Goal: Task Accomplishment & Management: Manage account settings

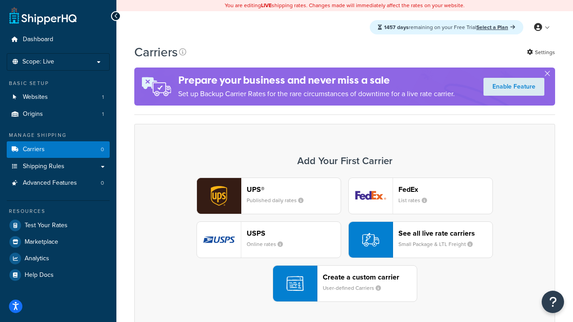
click at [345, 240] on div "UPS® Published daily rates FedEx List rates USPS Online rates See all live rate…" at bounding box center [345, 240] width 402 height 124
click at [446, 189] on header "FedEx" at bounding box center [445, 189] width 94 height 9
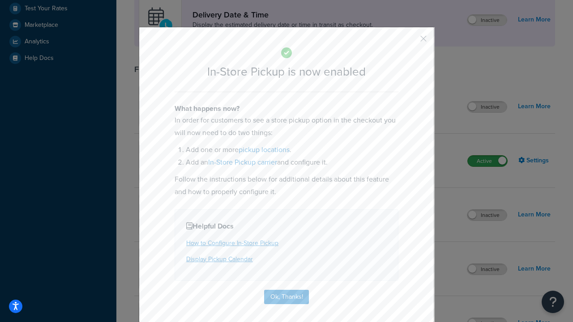
scroll to position [251, 0]
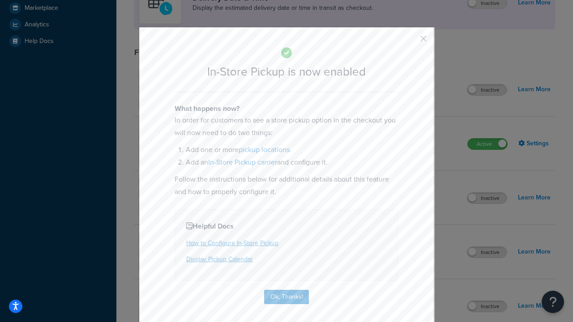
click at [410, 42] on button "button" at bounding box center [410, 42] width 2 height 2
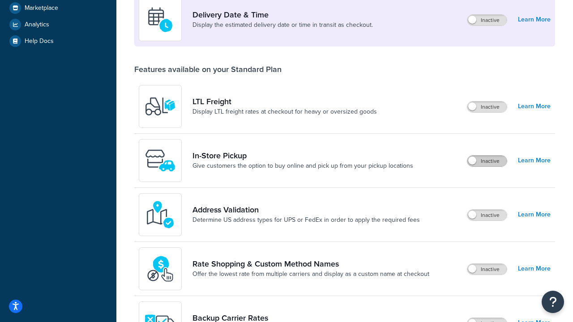
scroll to position [217, 0]
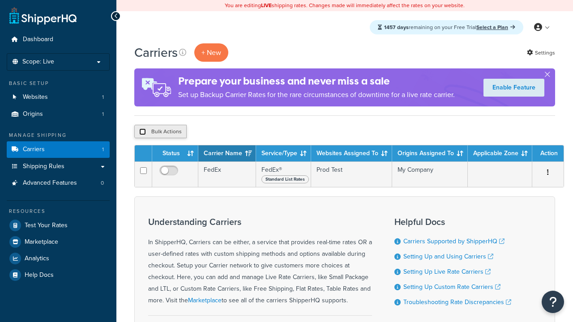
click at [142, 132] on input "checkbox" at bounding box center [142, 132] width 7 height 7
checkbox input "true"
click at [0, 0] on button "Delete" at bounding box center [0, 0] width 0 height 0
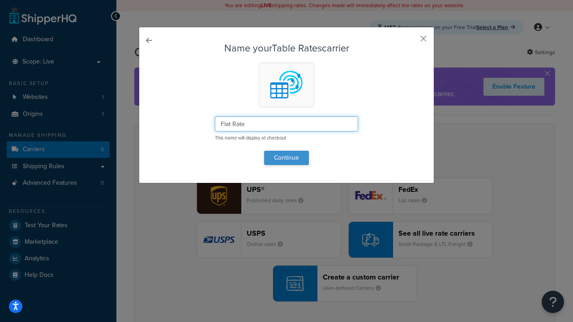
type input "Flat Rate"
click at [287, 158] on button "Continue" at bounding box center [286, 158] width 45 height 14
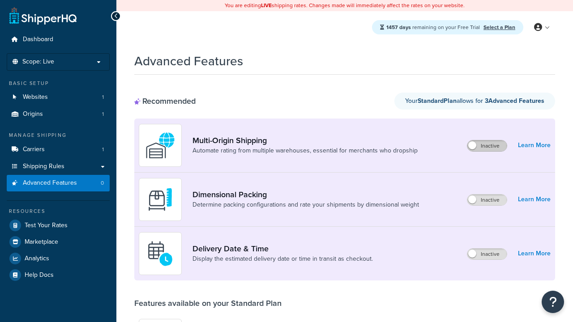
click at [487, 146] on label "Inactive" at bounding box center [486, 146] width 39 height 11
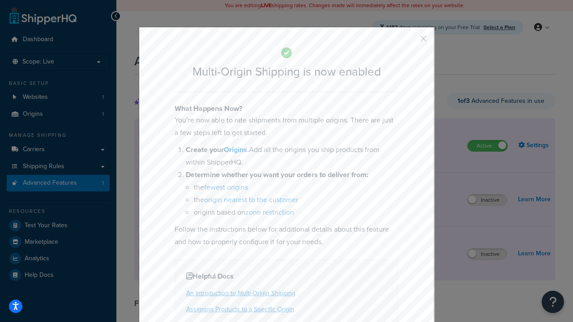
click at [410, 42] on button "button" at bounding box center [410, 42] width 2 height 2
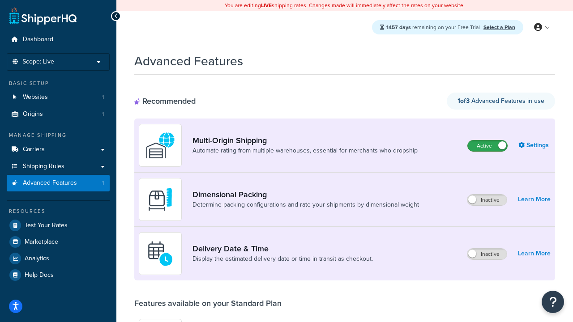
click at [488, 141] on label "Active" at bounding box center [487, 146] width 39 height 11
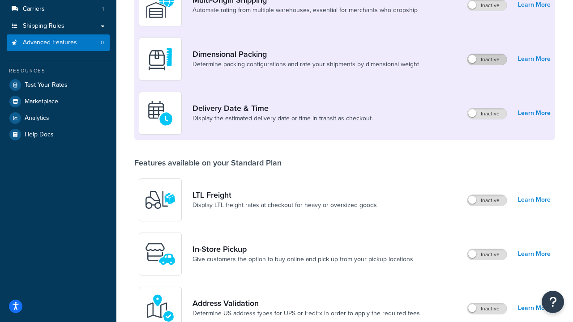
click at [487, 60] on label "Inactive" at bounding box center [486, 59] width 39 height 11
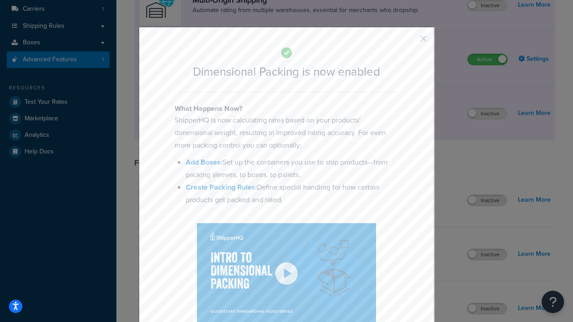
click at [410, 42] on button "button" at bounding box center [410, 42] width 2 height 2
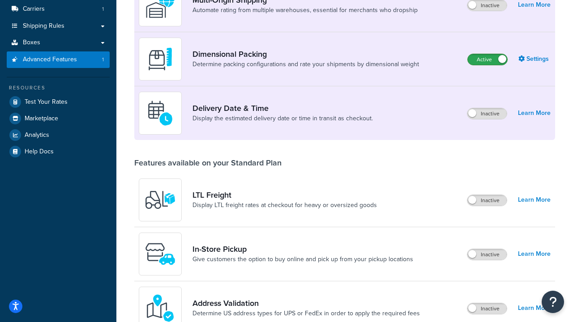
click at [488, 54] on label "Active" at bounding box center [487, 59] width 39 height 11
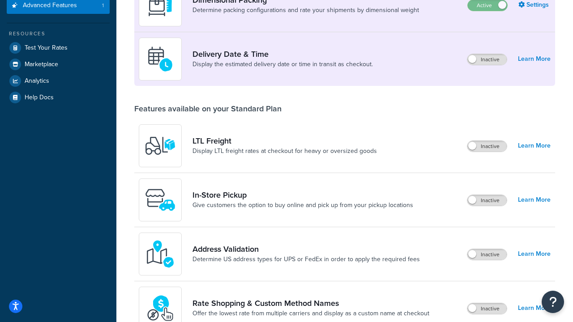
scroll to position [178, 0]
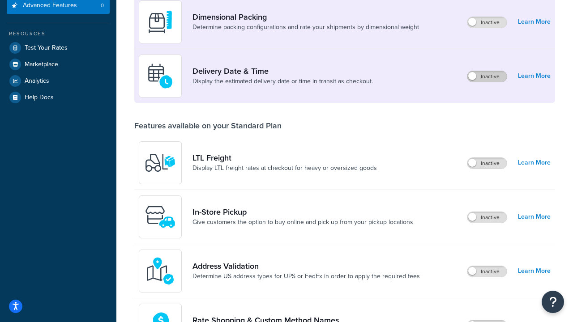
click at [487, 77] on label "Inactive" at bounding box center [486, 76] width 39 height 11
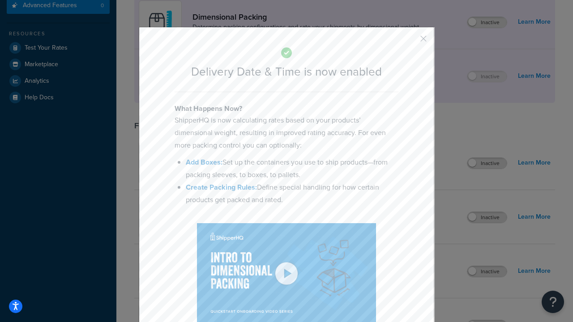
click at [410, 41] on button "button" at bounding box center [410, 42] width 2 height 2
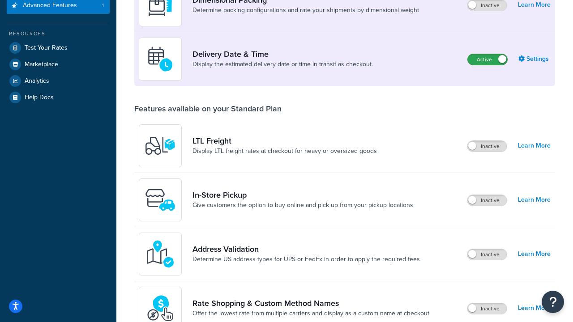
click at [488, 60] on label "Active" at bounding box center [487, 59] width 39 height 11
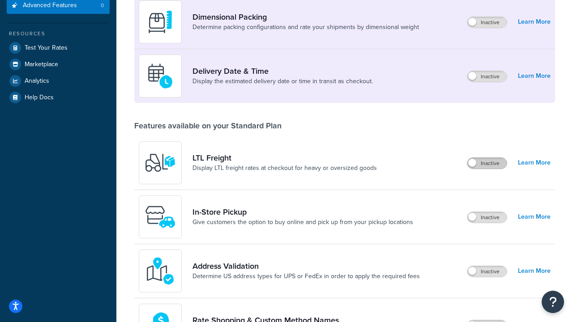
click at [487, 163] on label "Inactive" at bounding box center [486, 163] width 39 height 11
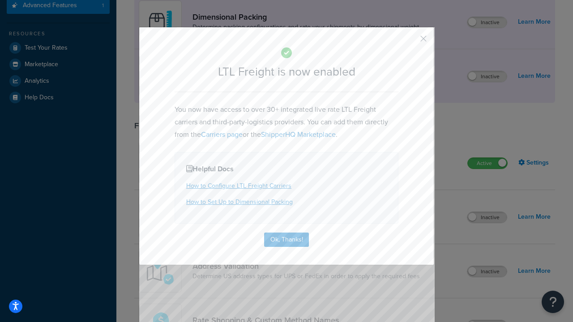
click at [410, 42] on button "button" at bounding box center [410, 42] width 2 height 2
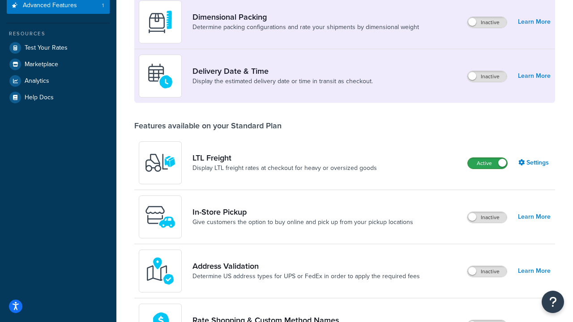
click at [488, 158] on label "Active" at bounding box center [487, 163] width 39 height 11
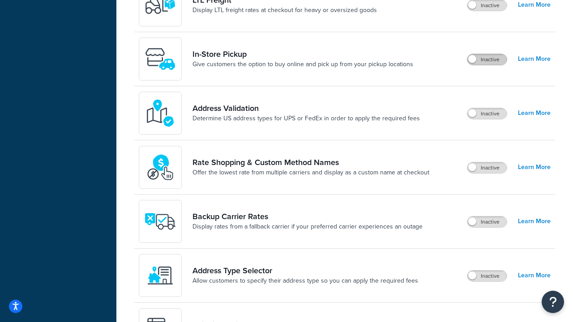
click at [487, 60] on label "Inactive" at bounding box center [486, 59] width 39 height 11
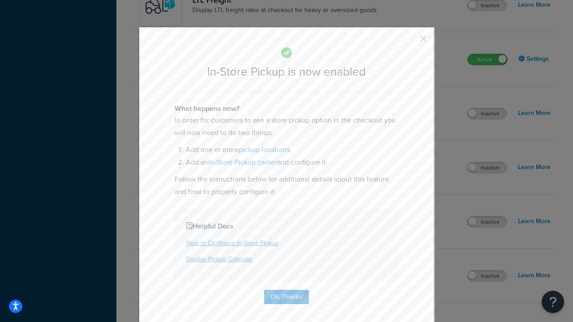
click at [410, 42] on button "button" at bounding box center [410, 42] width 2 height 2
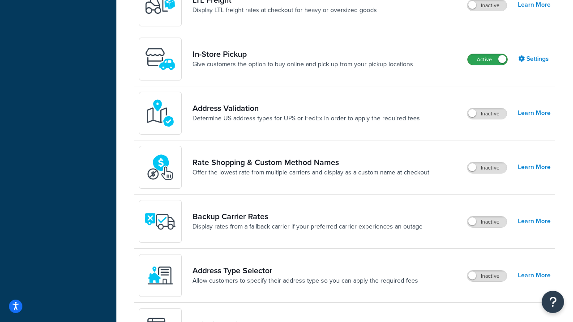
click at [488, 65] on label "Active" at bounding box center [487, 59] width 39 height 11
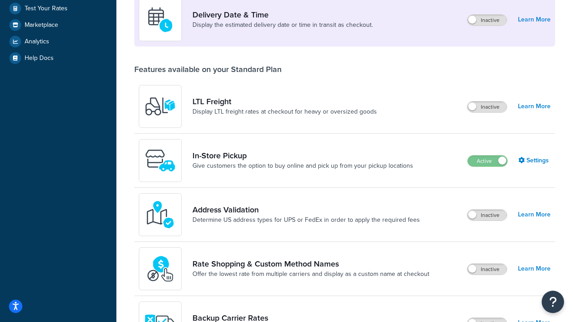
scroll to position [217, 0]
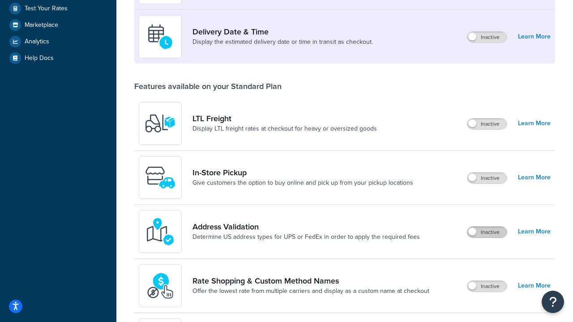
click at [487, 232] on label "Inactive" at bounding box center [486, 232] width 39 height 11
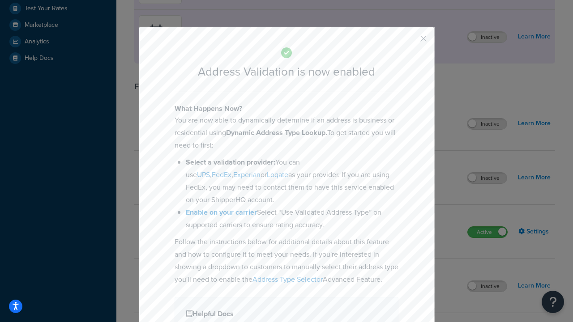
click at [410, 42] on button "button" at bounding box center [410, 42] width 2 height 2
